Goal: Task Accomplishment & Management: Use online tool/utility

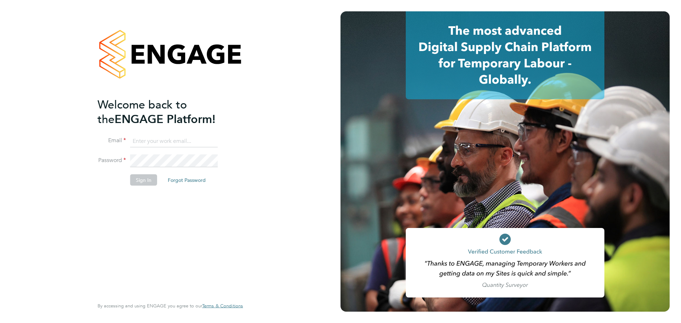
click at [156, 143] on input at bounding box center [174, 141] width 88 height 13
type input "sophia@mmpconsultancy.co.uk"
click at [158, 178] on li "Sign In Forgot Password" at bounding box center [166, 183] width 138 height 18
click at [152, 180] on button "Sign In" at bounding box center [143, 179] width 27 height 11
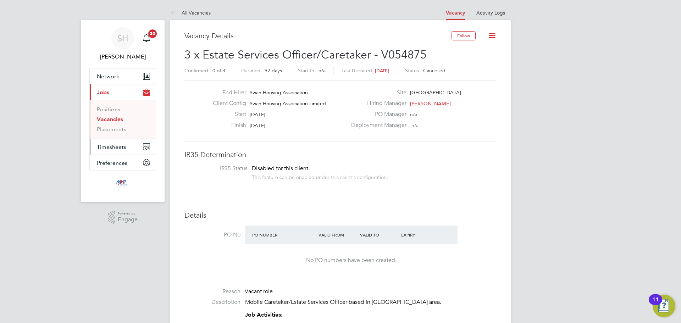
click at [120, 151] on button "Timesheets" at bounding box center [123, 147] width 66 height 16
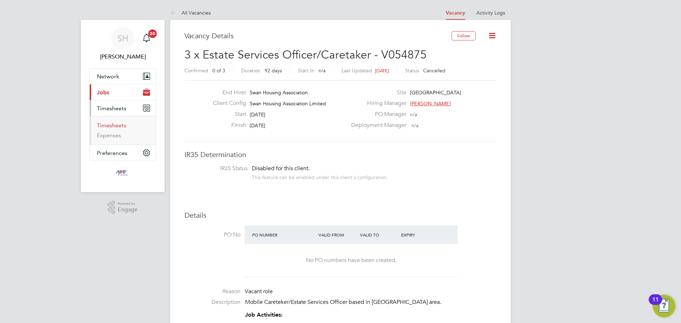
click at [117, 124] on link "Timesheets" at bounding box center [111, 125] width 29 height 7
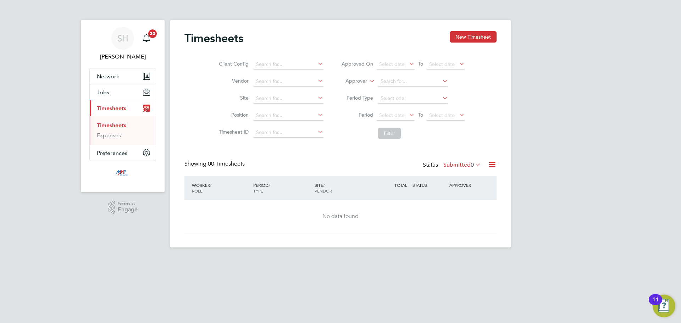
click at [455, 164] on label "Submitted 0" at bounding box center [462, 164] width 38 height 7
click at [455, 178] on li "All" at bounding box center [458, 177] width 33 height 10
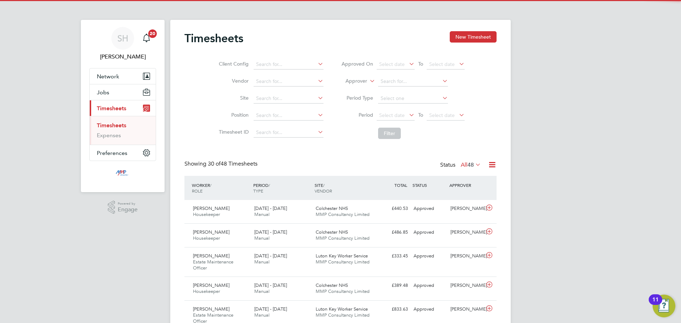
scroll to position [24, 62]
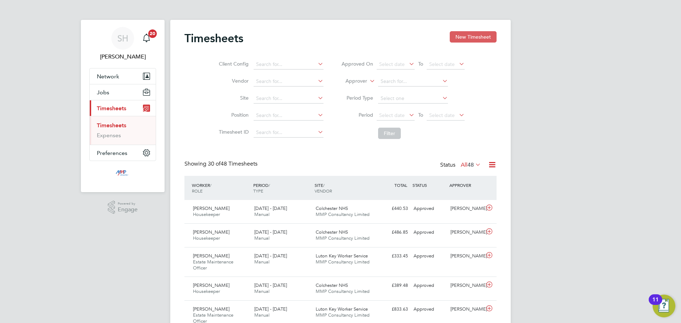
click at [479, 38] on button "New Timesheet" at bounding box center [473, 36] width 47 height 11
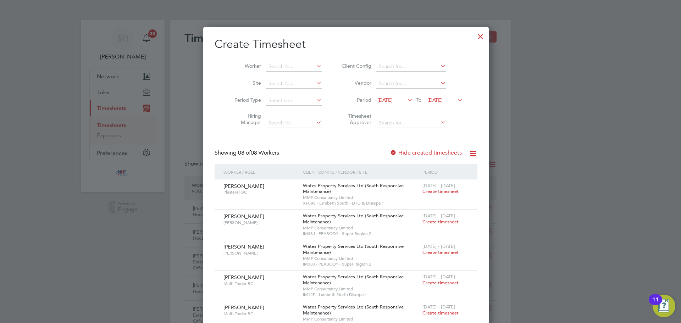
click at [430, 152] on label "Hide created timesheets" at bounding box center [426, 152] width 72 height 7
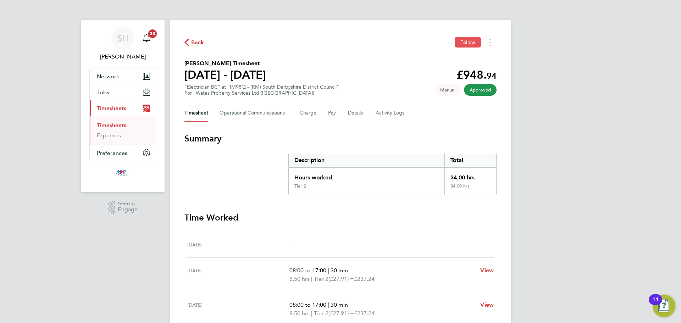
click at [469, 41] on span "Follow" at bounding box center [467, 42] width 15 height 6
click at [375, 115] on Logs-tab "Activity Logs" at bounding box center [390, 113] width 30 height 17
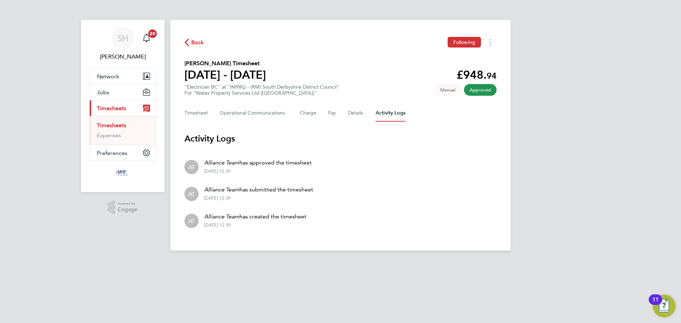
click at [108, 125] on link "Timesheets" at bounding box center [111, 125] width 29 height 7
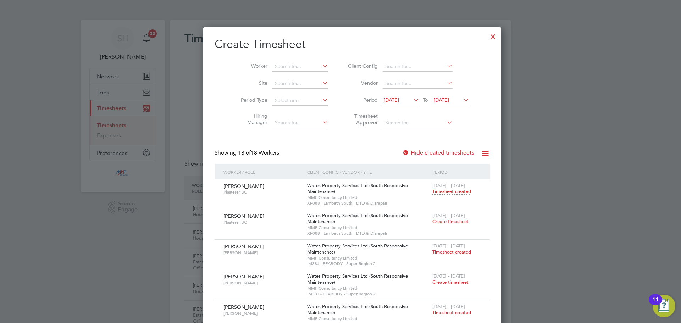
click at [486, 38] on div at bounding box center [492, 34] width 13 height 13
click at [486, 36] on div at bounding box center [492, 34] width 13 height 13
